Goal: Task Accomplishment & Management: Manage account settings

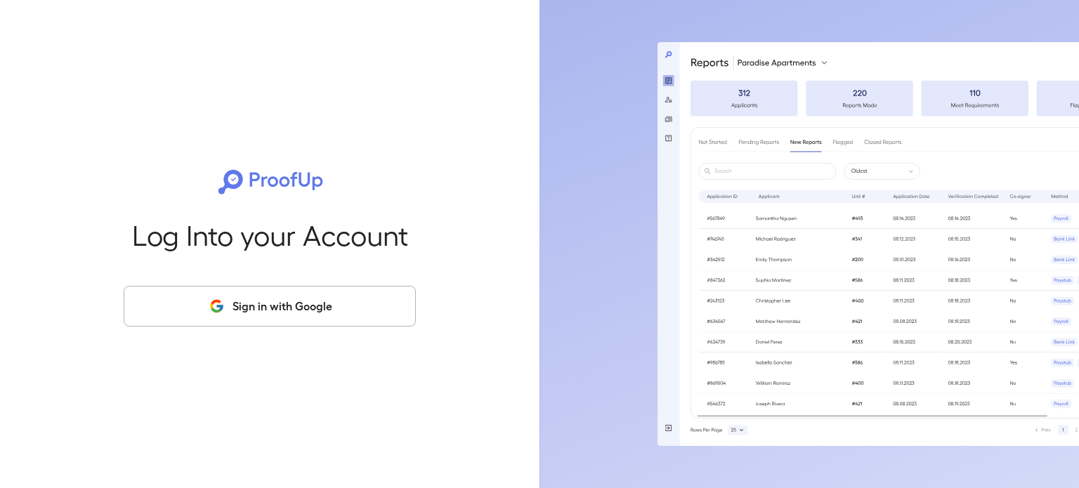
click at [253, 305] on button "Sign in with Google" at bounding box center [270, 306] width 292 height 41
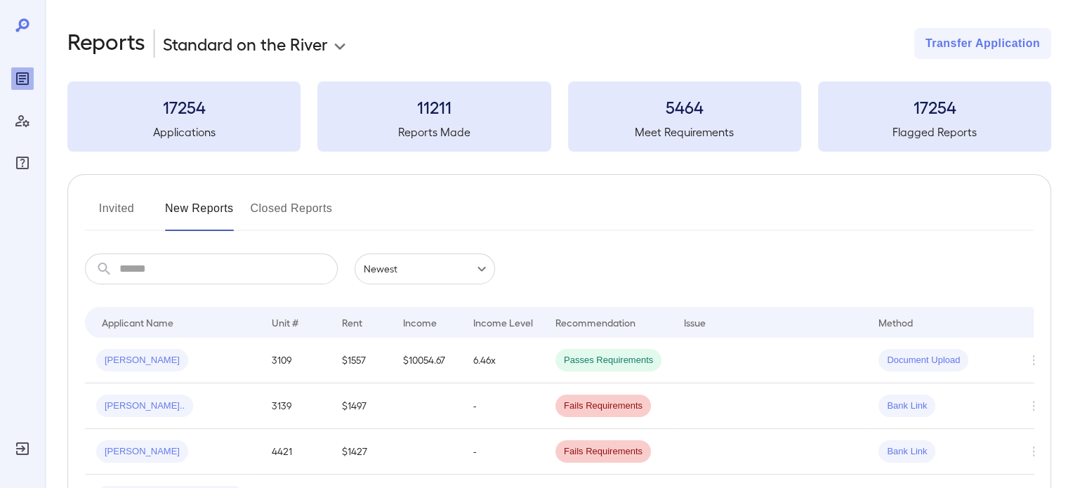
click at [198, 283] on input "text" at bounding box center [228, 269] width 218 height 31
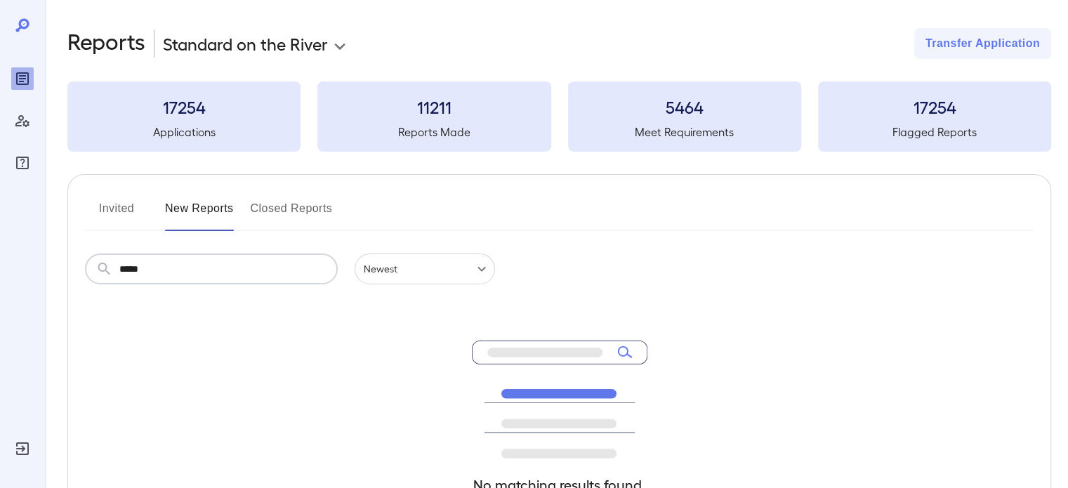
type input "*****"
click at [120, 206] on button "Invited" at bounding box center [116, 214] width 63 height 34
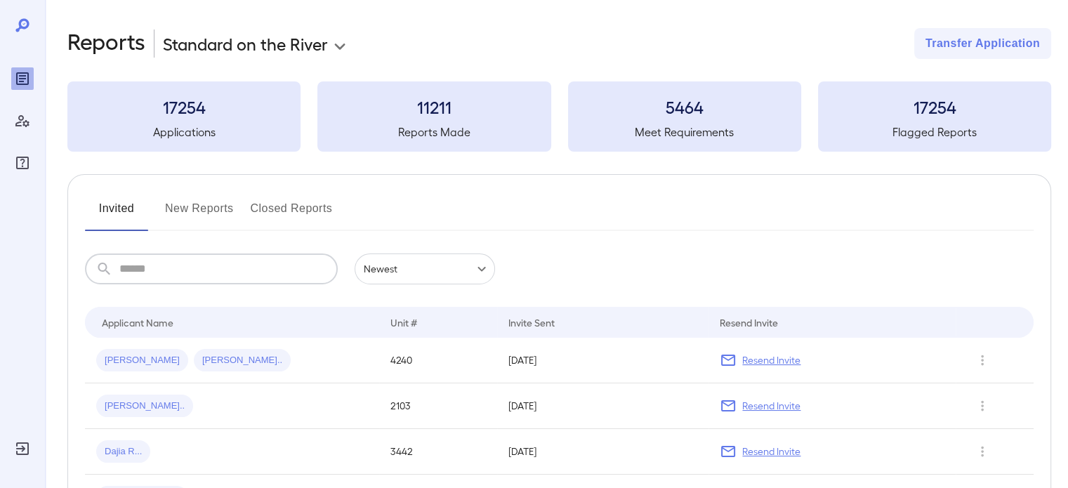
click at [168, 271] on input "text" at bounding box center [228, 269] width 218 height 31
click at [169, 453] on div "Dajia R..." at bounding box center [232, 451] width 272 height 22
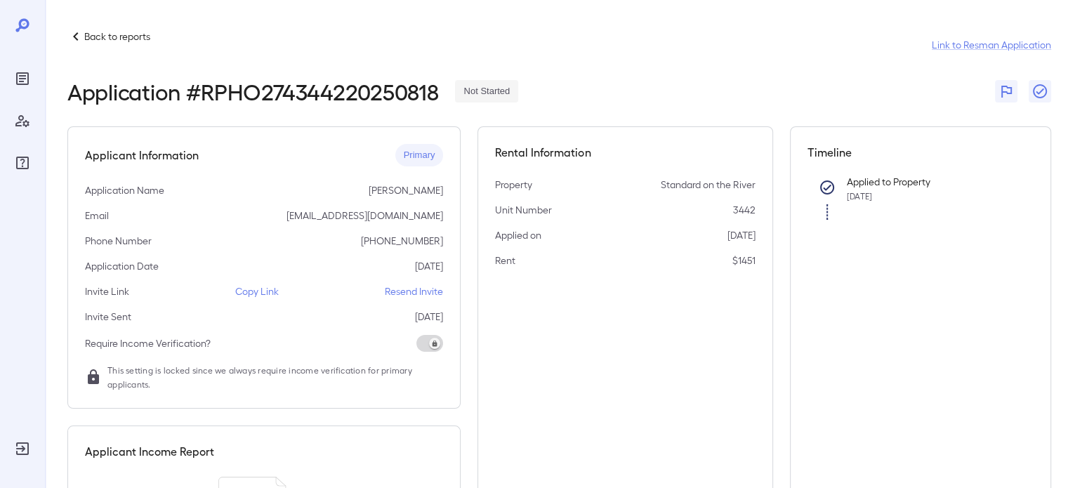
click at [435, 291] on p "Resend Invite" at bounding box center [414, 291] width 58 height 14
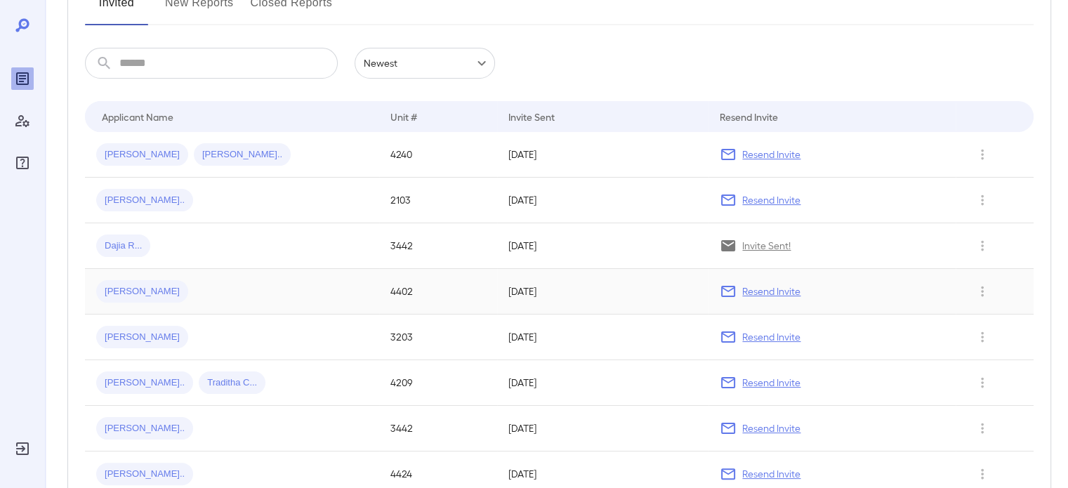
scroll to position [211, 0]
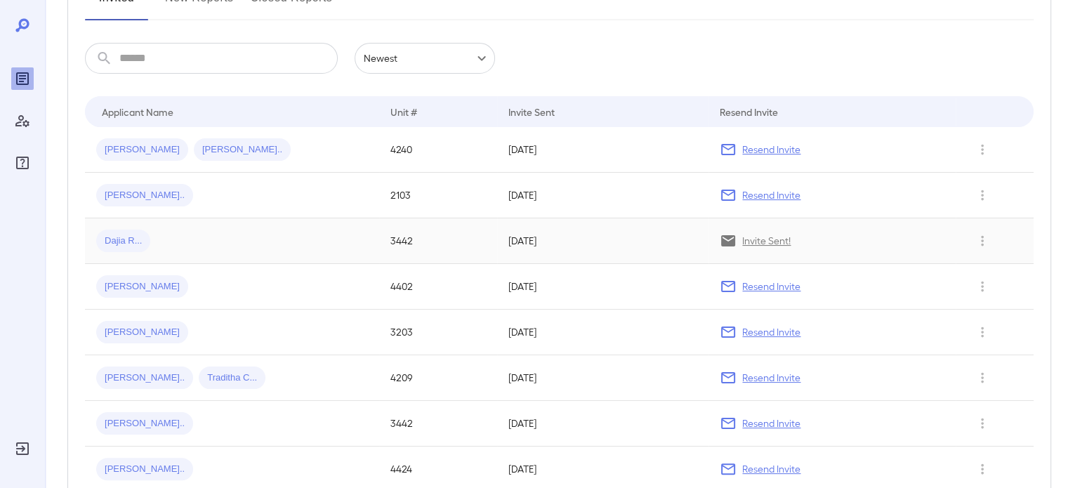
click at [133, 238] on span "Dajia R..." at bounding box center [123, 241] width 54 height 13
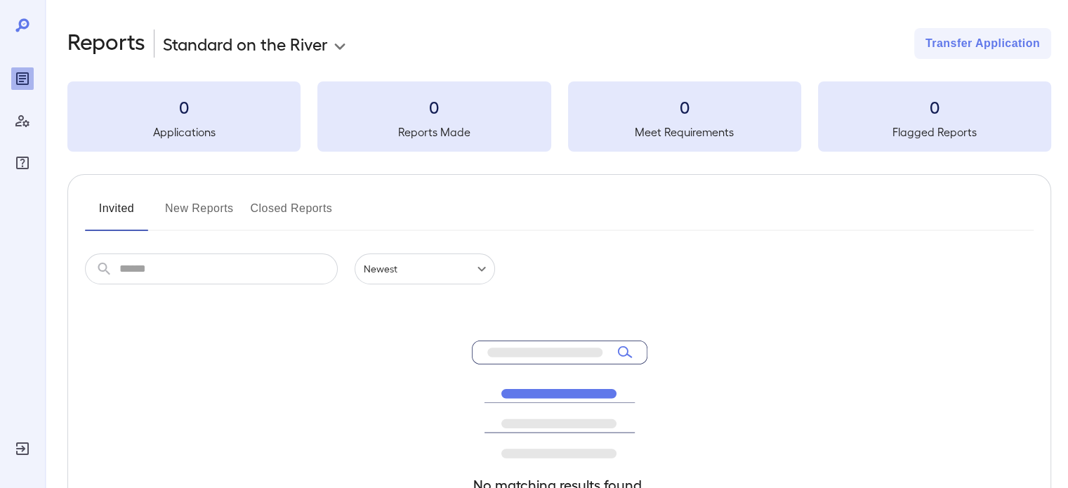
scroll to position [183, 0]
click at [131, 216] on button "Invited" at bounding box center [116, 214] width 63 height 34
drag, startPoint x: 21, startPoint y: 445, endPoint x: 20, endPoint y: 461, distance: 16.9
click at [20, 461] on div "Log Out" at bounding box center [21, 474] width 41 height 28
click at [20, 450] on icon "Log Out" at bounding box center [22, 448] width 17 height 17
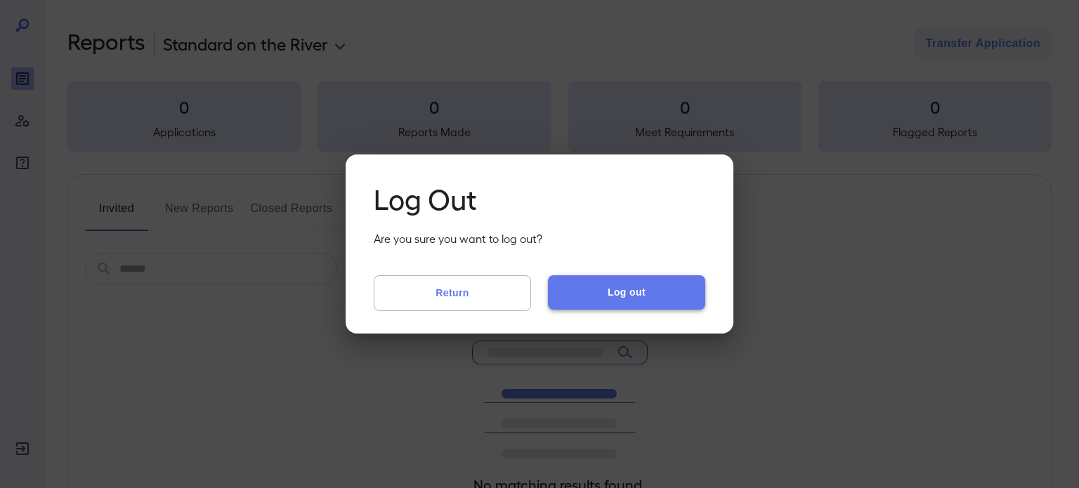
click at [589, 282] on button "Log out" at bounding box center [626, 292] width 157 height 34
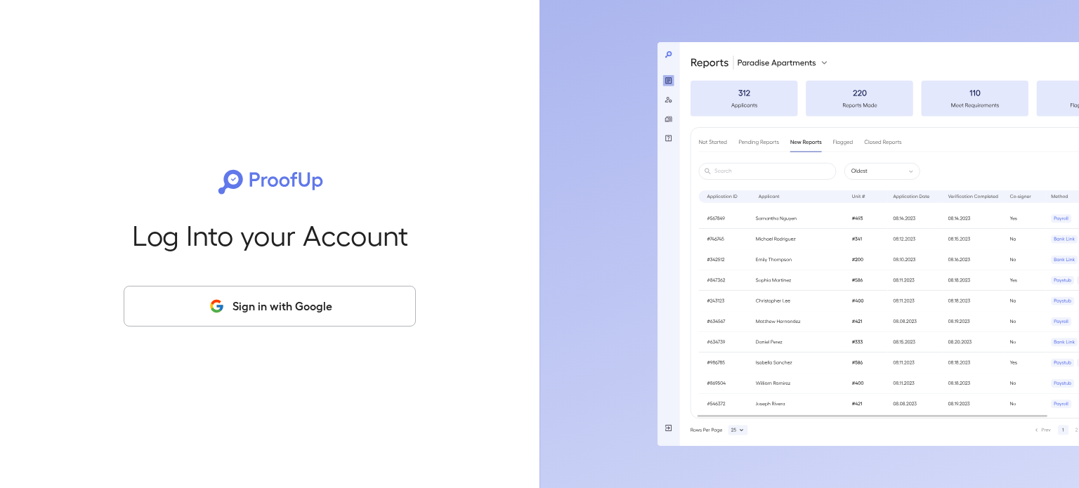
click at [303, 336] on div "Log Into your Account Sign in with Google" at bounding box center [269, 244] width 494 height 488
click at [327, 302] on button "Sign in with Google" at bounding box center [270, 306] width 292 height 41
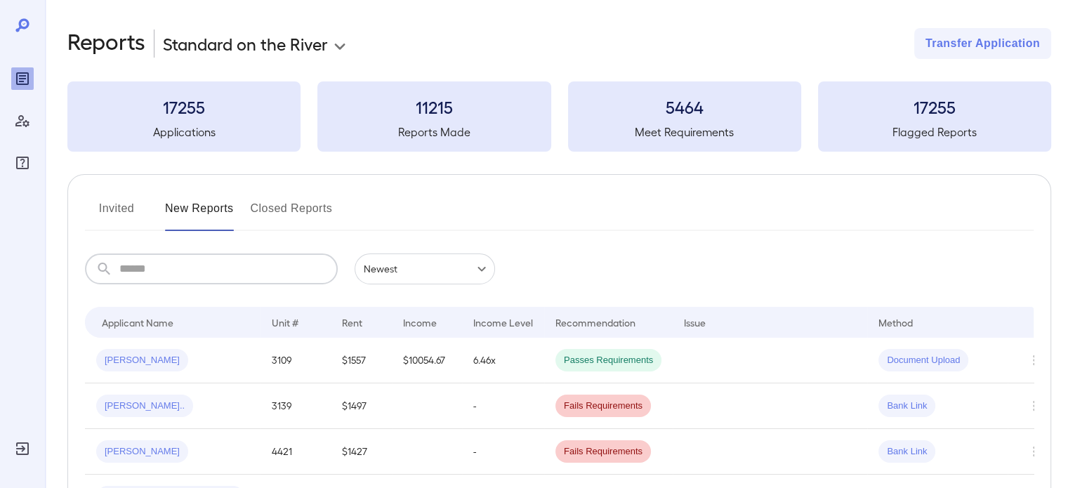
click at [211, 254] on input "text" at bounding box center [228, 269] width 218 height 31
click at [125, 204] on button "Invited" at bounding box center [116, 214] width 63 height 34
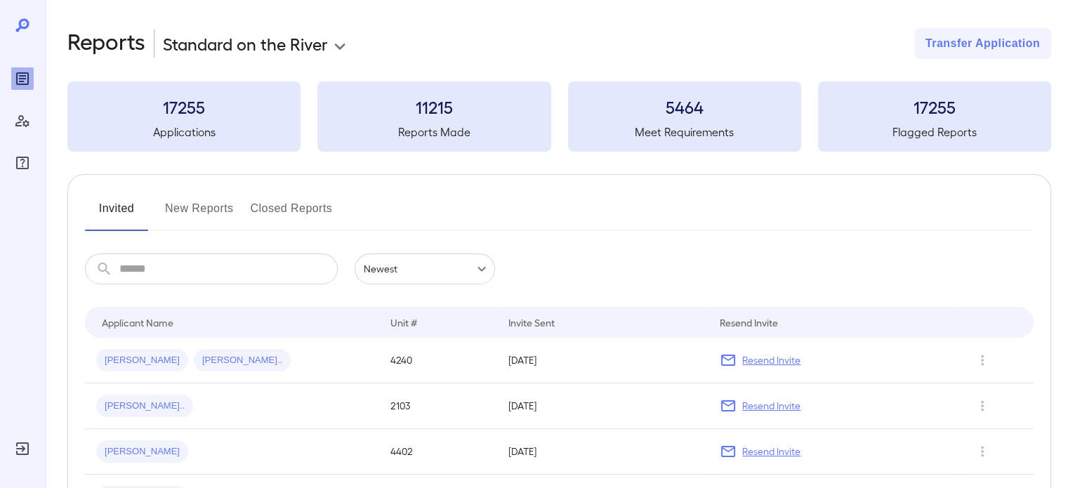
click at [223, 208] on button "New Reports" at bounding box center [199, 214] width 69 height 34
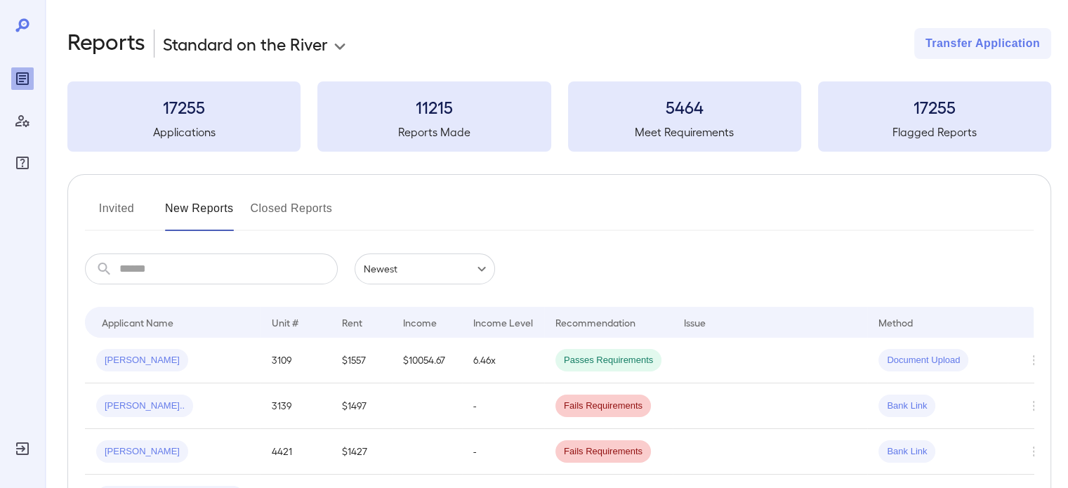
click at [239, 270] on input "text" at bounding box center [228, 269] width 218 height 31
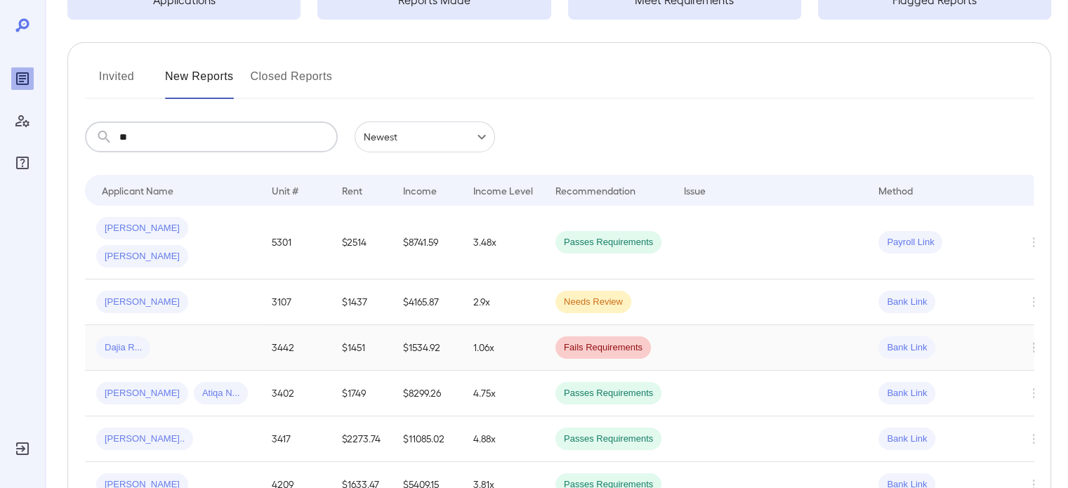
scroll to position [140, 0]
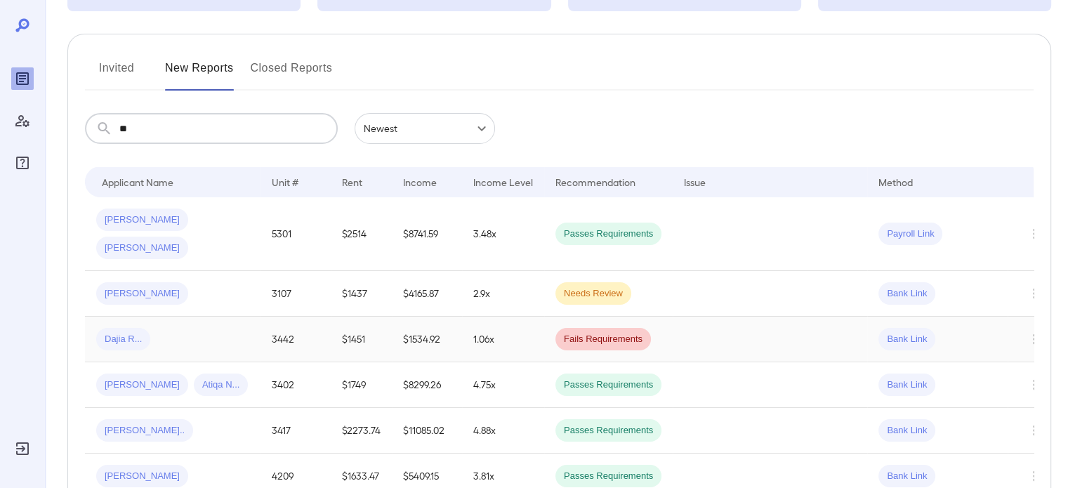
type input "**"
click at [167, 328] on div "Dajia R..." at bounding box center [172, 339] width 153 height 22
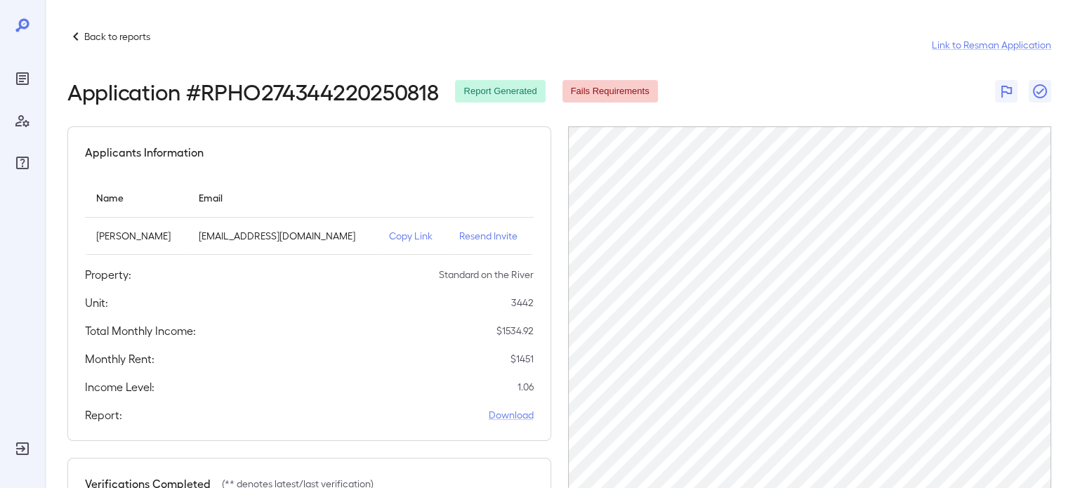
scroll to position [140, 0]
